Goal: Browse casually

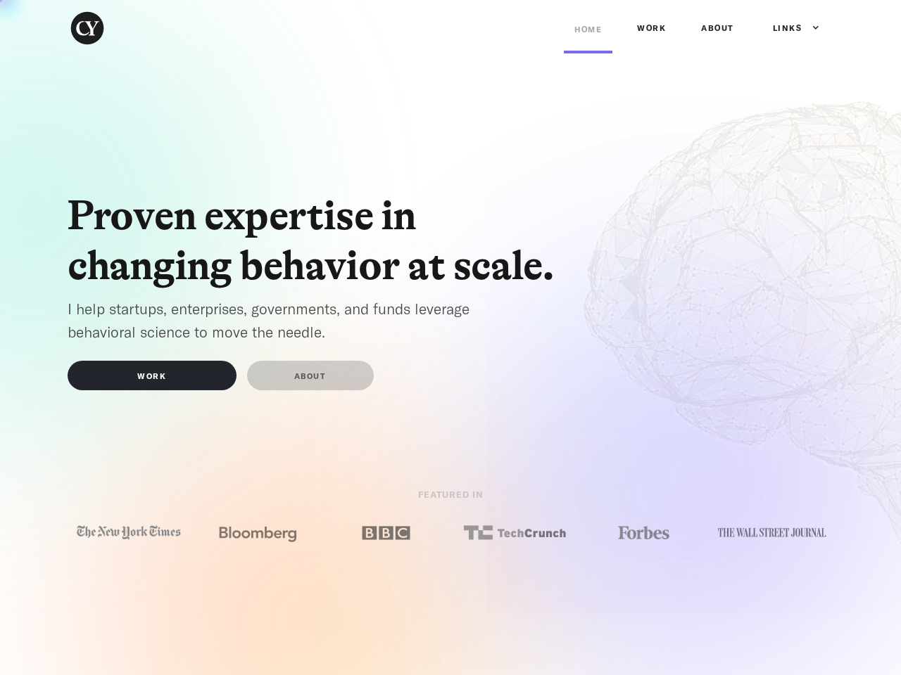
click at [789, 28] on div "Links" at bounding box center [788, 28] width 30 height 14
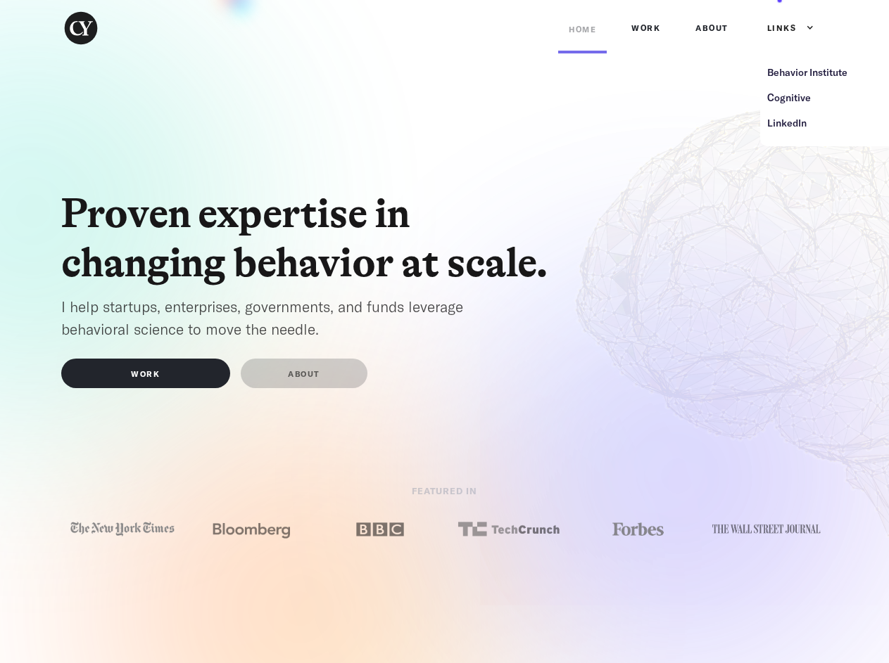
click at [129, 533] on img at bounding box center [122, 529] width 108 height 20
click at [258, 533] on img at bounding box center [251, 529] width 108 height 20
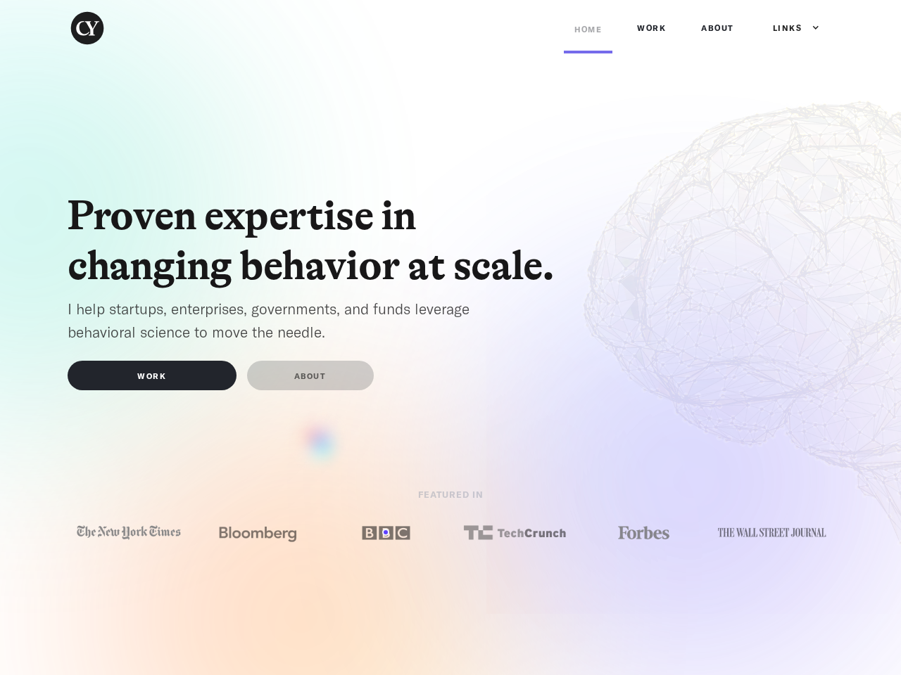
click at [386, 533] on img at bounding box center [385, 533] width 108 height 20
click at [514, 533] on img at bounding box center [514, 533] width 108 height 20
click at [643, 533] on img at bounding box center [643, 533] width 108 height 20
click at [772, 533] on img at bounding box center [772, 532] width 108 height 19
